Goal: Navigation & Orientation: Find specific page/section

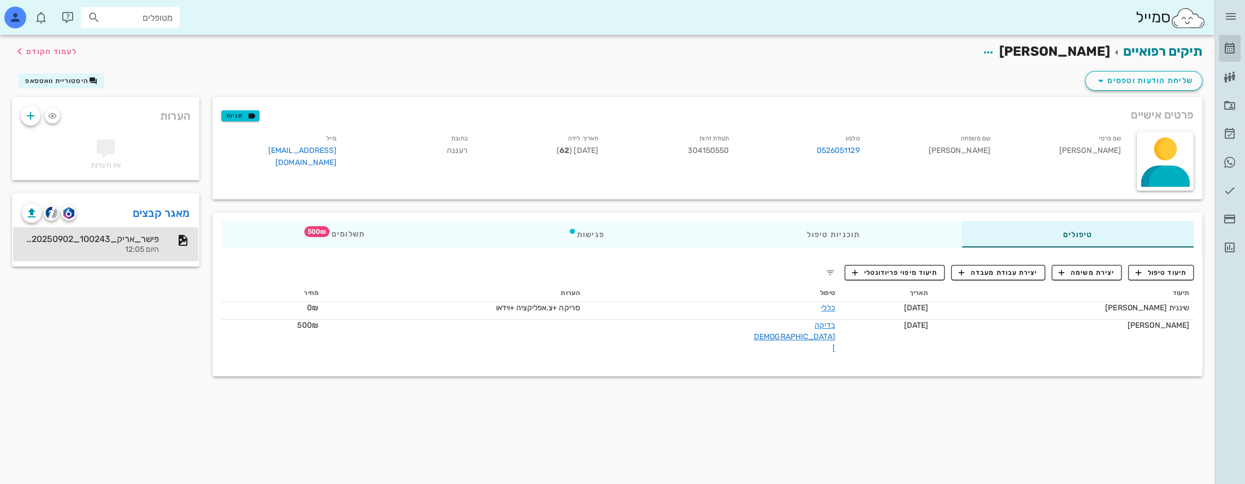
click at [1227, 49] on icon at bounding box center [1230, 48] width 13 height 13
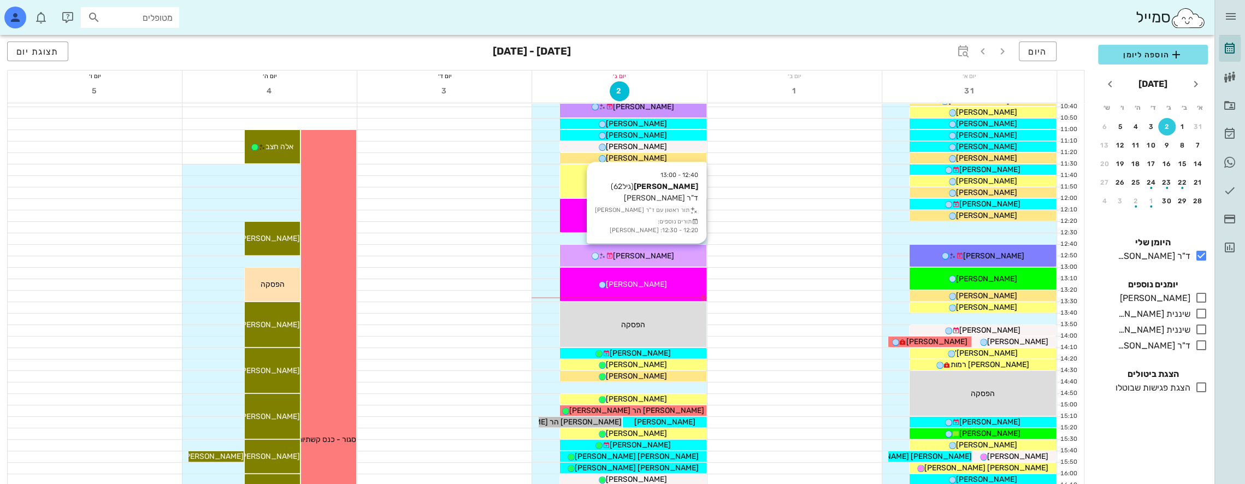
scroll to position [219, 0]
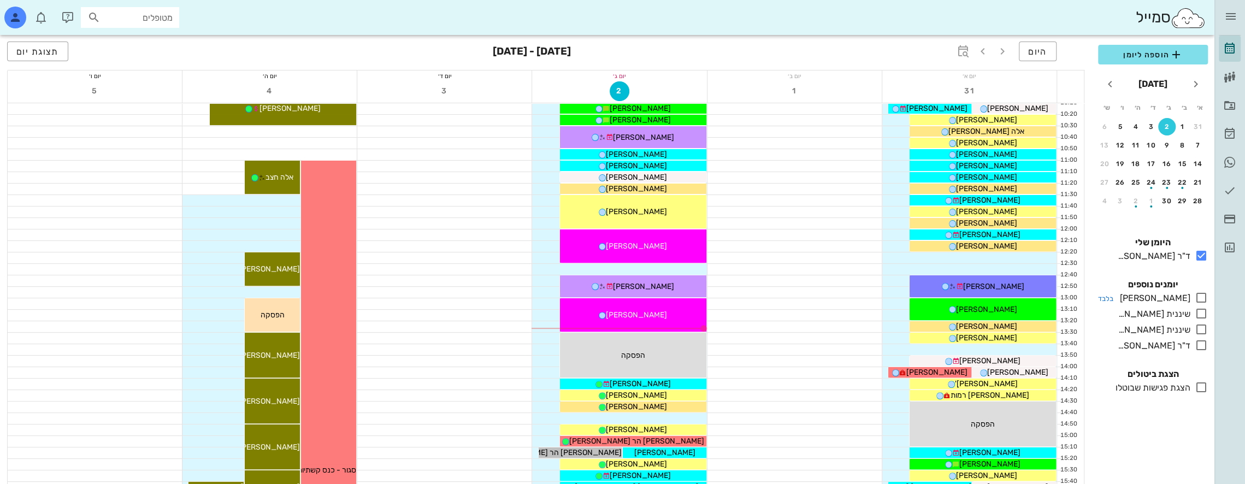
click at [1201, 297] on icon at bounding box center [1201, 297] width 13 height 13
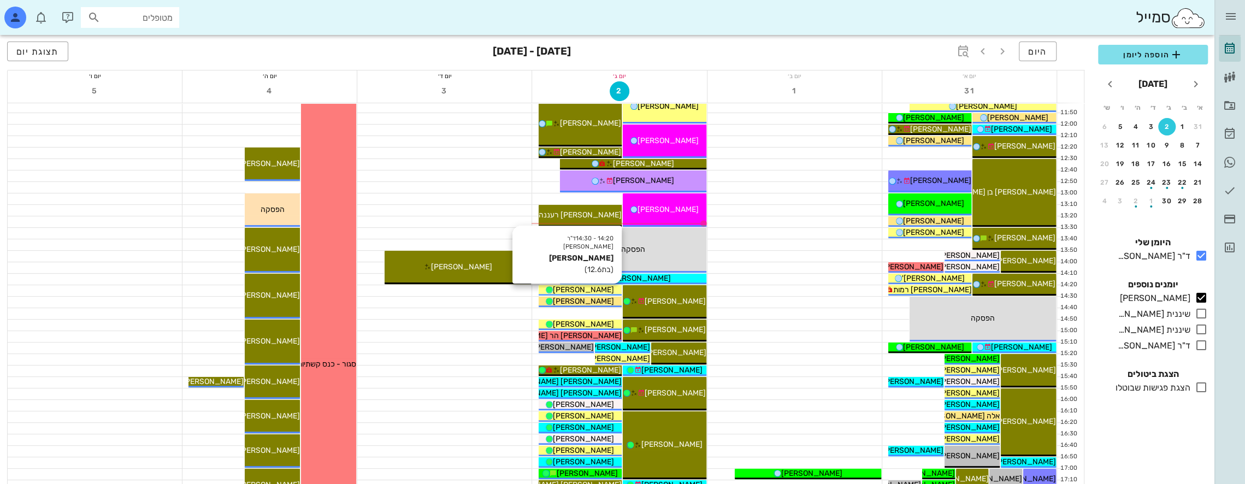
scroll to position [328, 0]
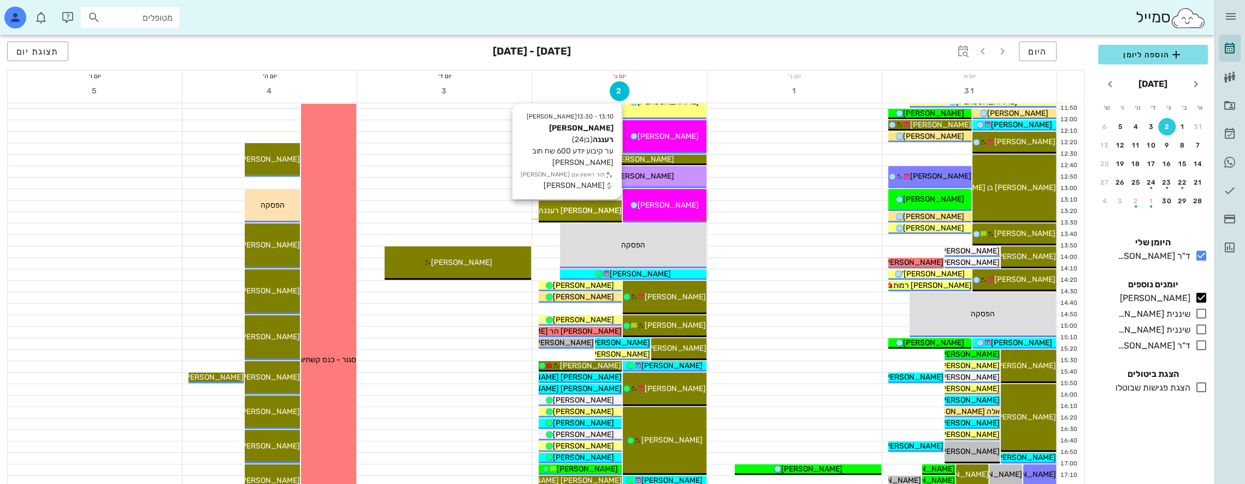
click at [583, 206] on span "[PERSON_NAME] רעננה" at bounding box center [580, 210] width 83 height 9
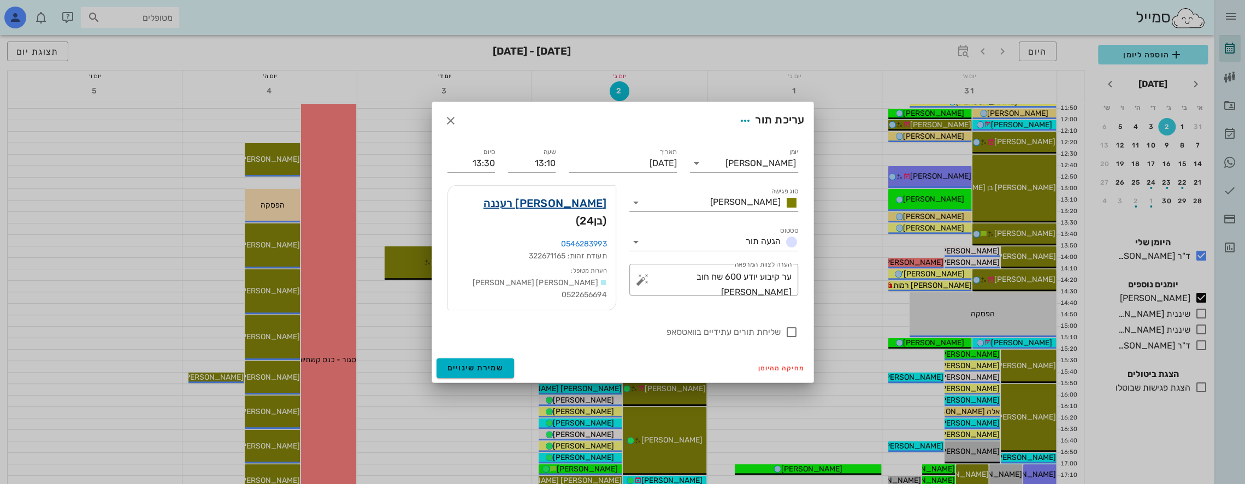
click at [555, 207] on link "[PERSON_NAME] רעננה" at bounding box center [546, 203] width 124 height 17
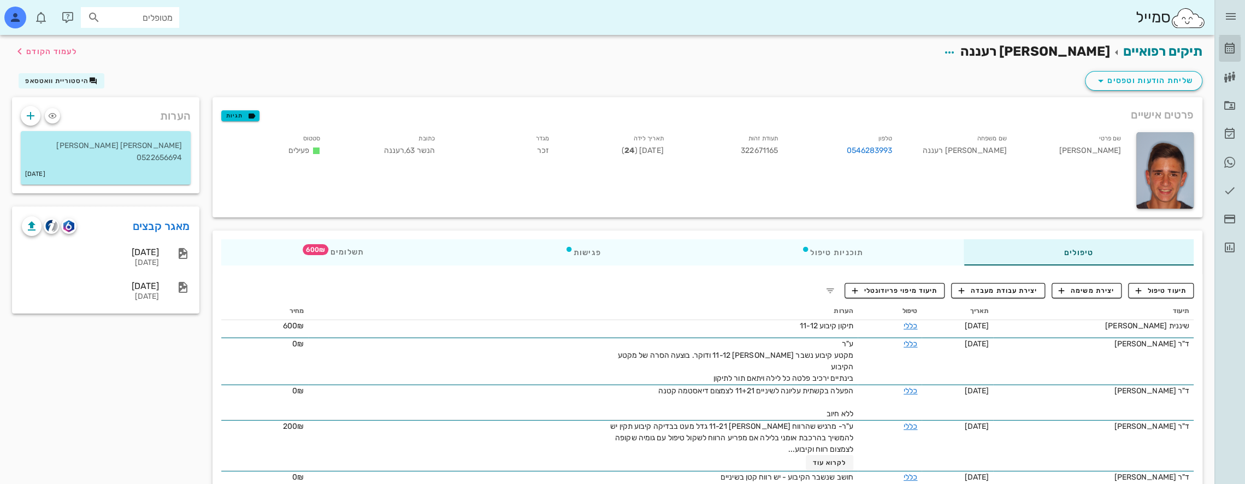
click at [1230, 46] on icon at bounding box center [1230, 48] width 13 height 13
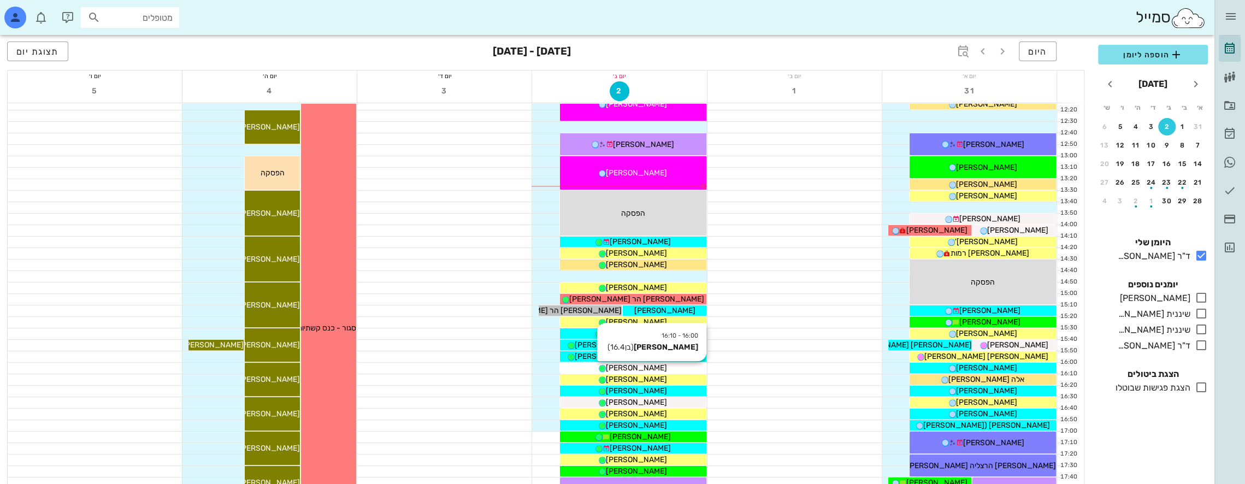
scroll to position [273, 0]
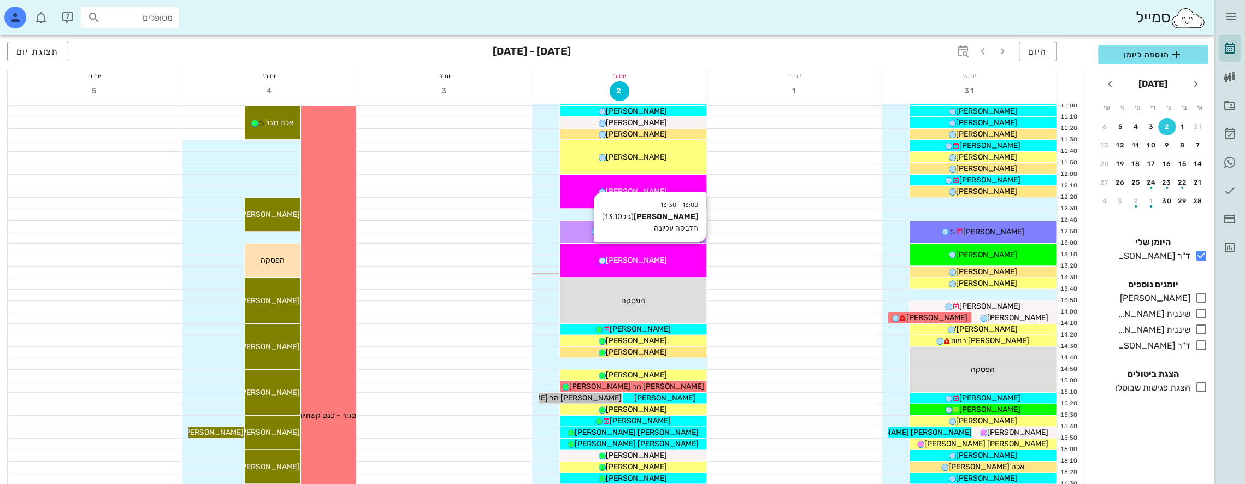
click at [674, 256] on div "[PERSON_NAME]" at bounding box center [633, 260] width 146 height 11
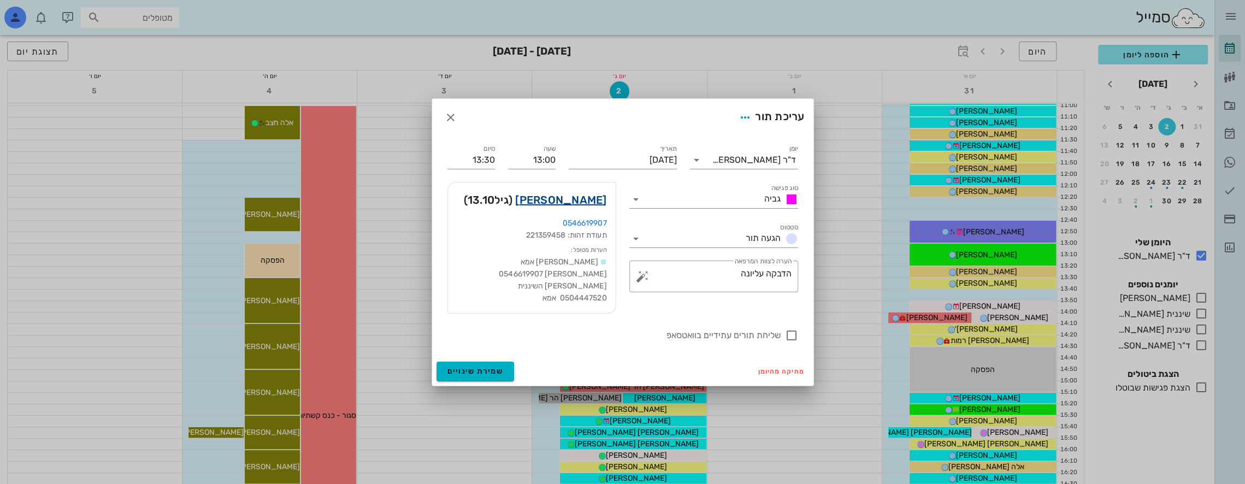
click at [589, 194] on link "[PERSON_NAME]" at bounding box center [560, 199] width 91 height 17
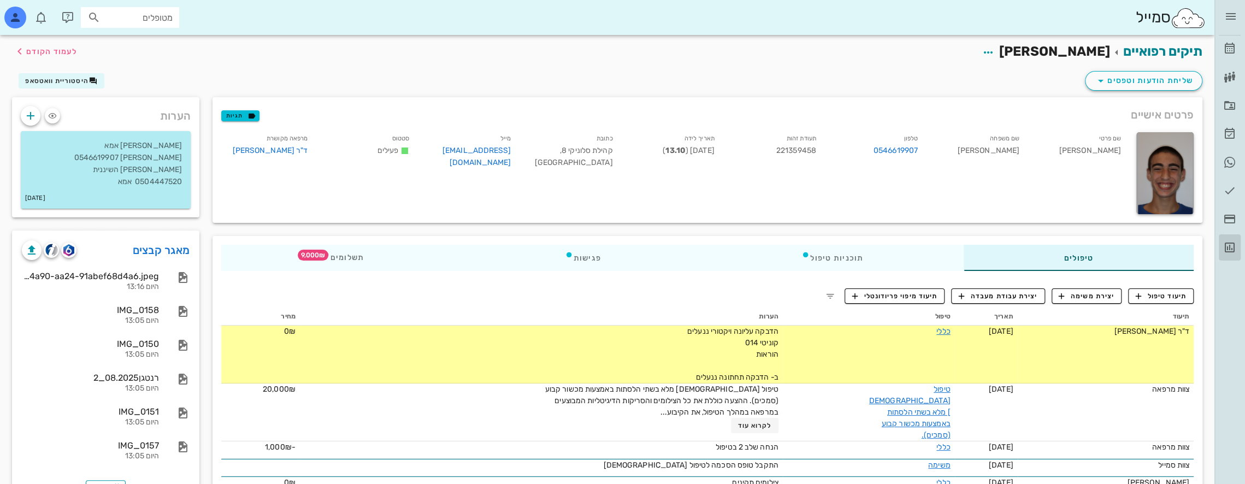
click at [1238, 254] on link "דוחות" at bounding box center [1230, 247] width 22 height 26
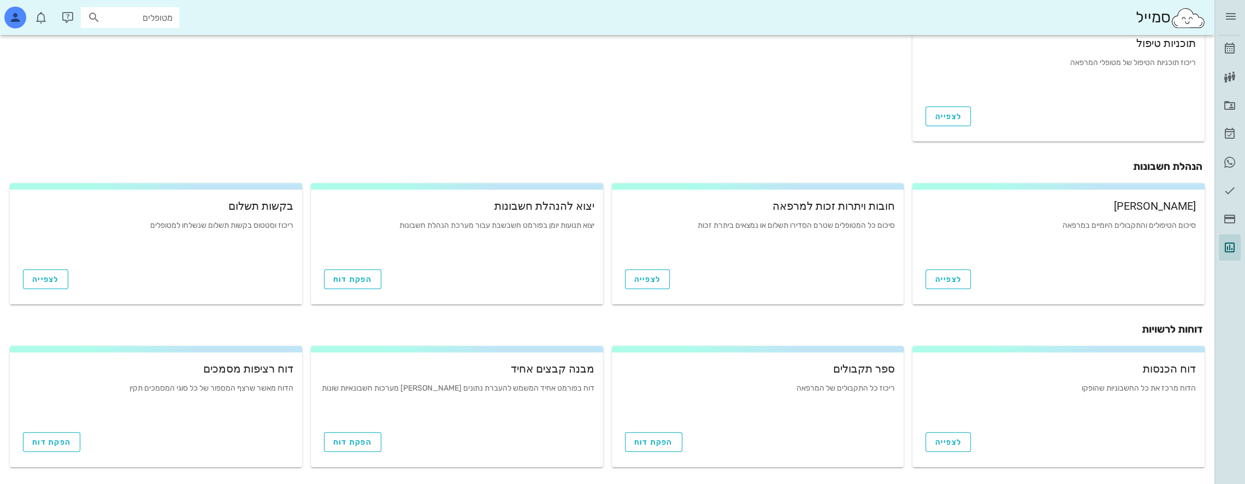
scroll to position [324, 0]
click at [655, 439] on span "הפקת דוח" at bounding box center [653, 441] width 39 height 9
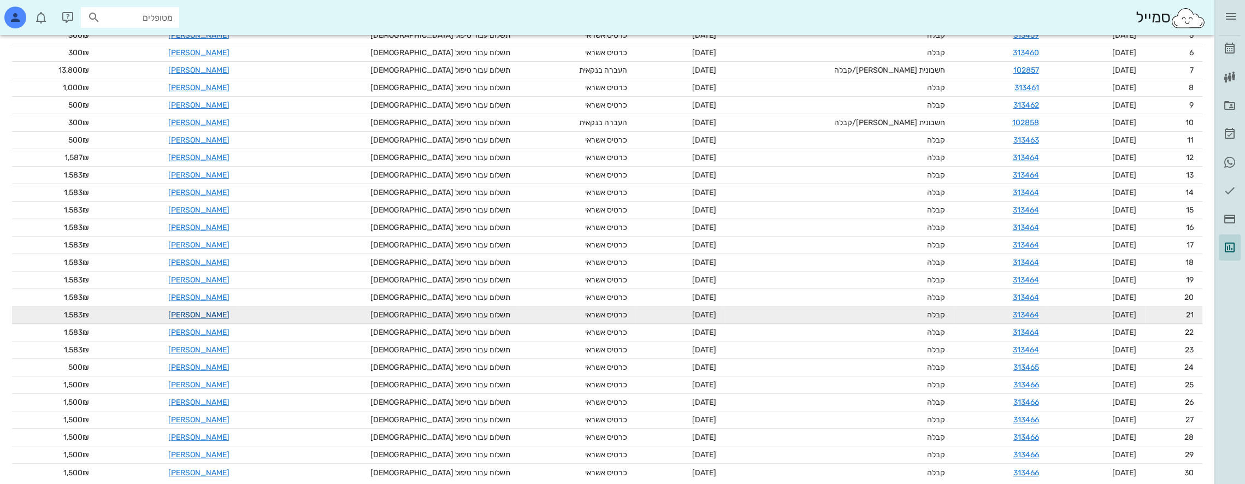
scroll to position [274, 0]
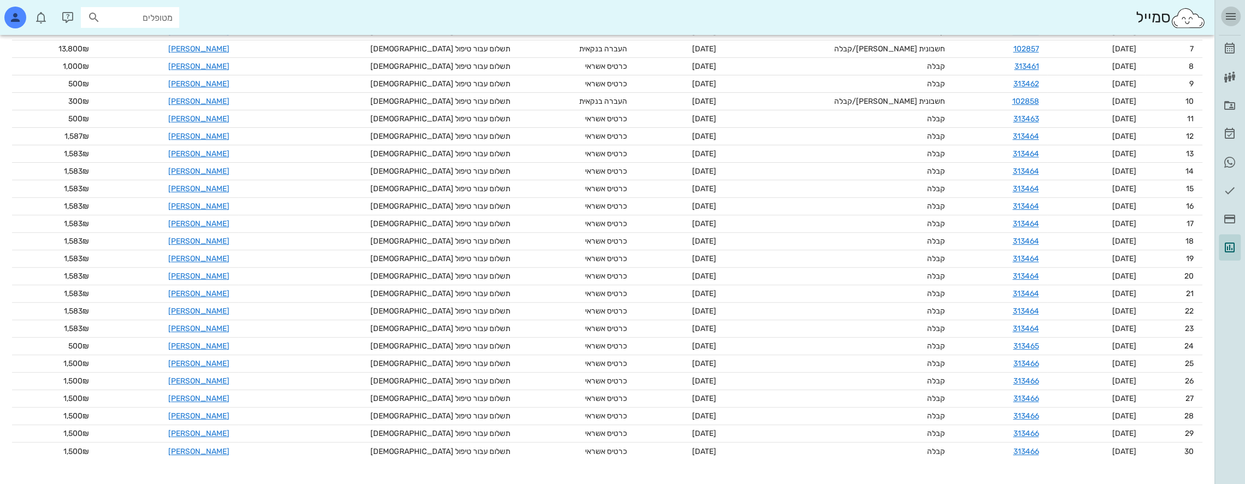
click at [1232, 19] on icon "button" at bounding box center [1231, 16] width 13 height 13
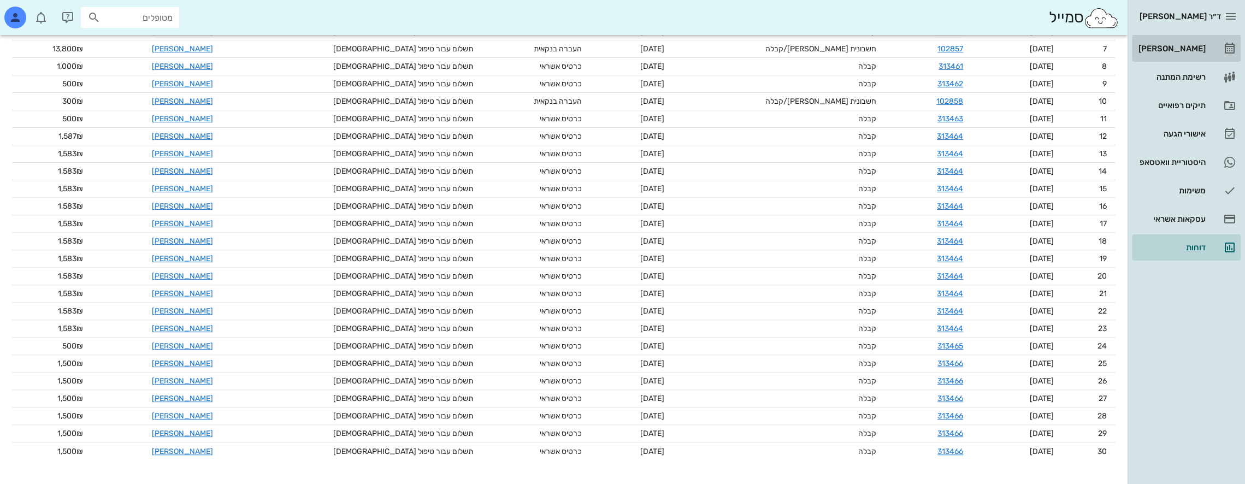
click at [1200, 46] on div "[PERSON_NAME]" at bounding box center [1171, 48] width 69 height 9
